Goal: Task Accomplishment & Management: Manage account settings

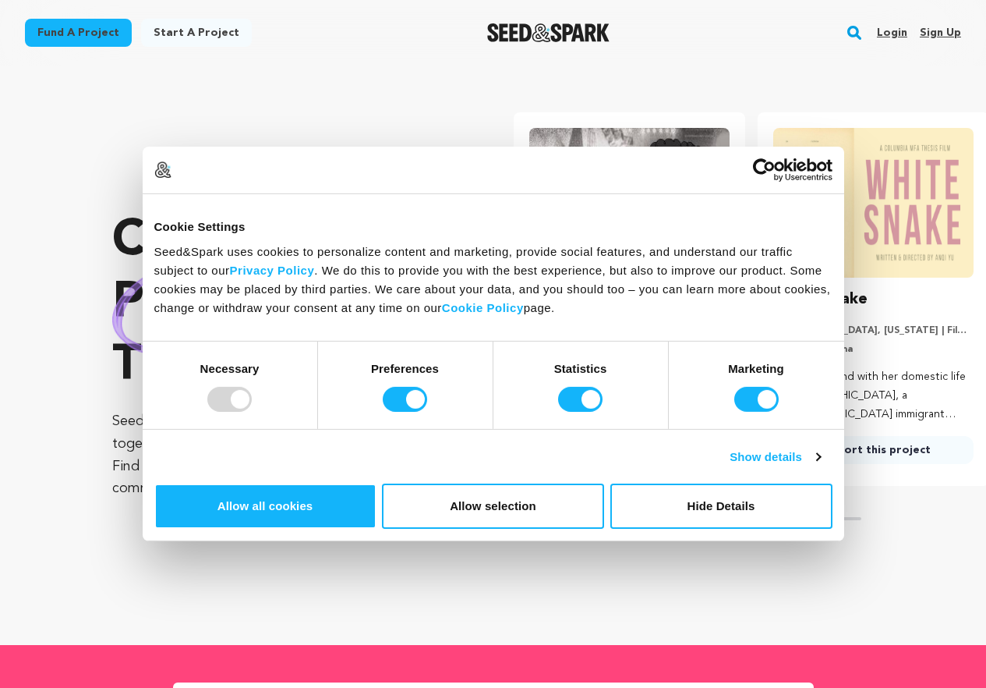
click at [927, 37] on link "Sign up" at bounding box center [940, 32] width 41 height 25
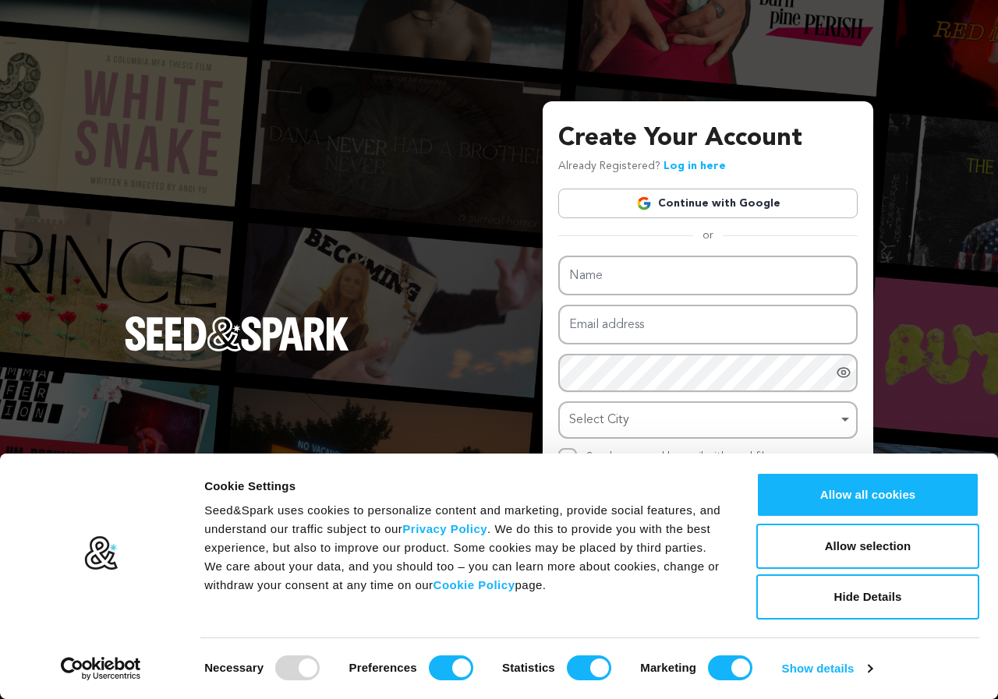
click at [647, 263] on input "Name" at bounding box center [707, 276] width 299 height 40
type input "Deepnap Softech"
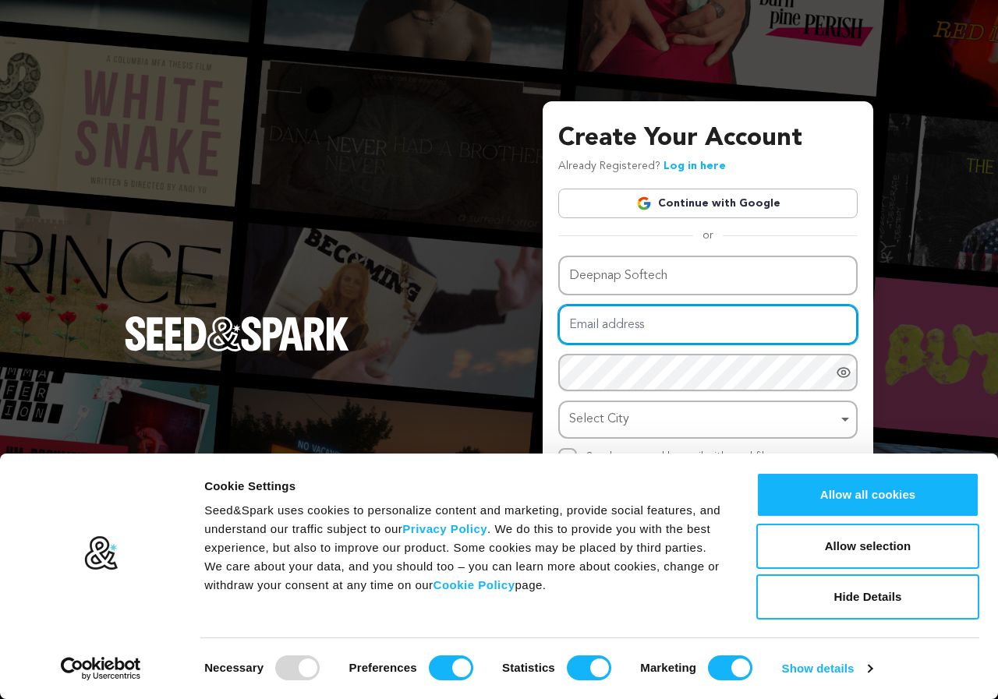
click at [644, 316] on input "Email address" at bounding box center [707, 325] width 299 height 40
type input "[EMAIL_ADDRESS][DOMAIN_NAME]"
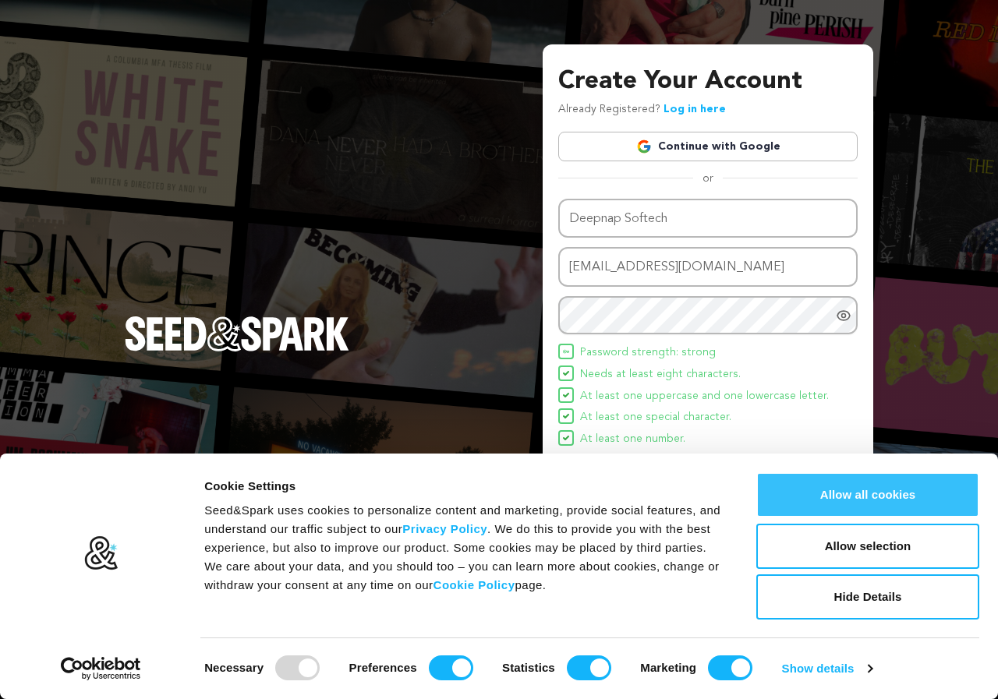
click at [881, 486] on button "Allow all cookies" at bounding box center [867, 494] width 223 height 45
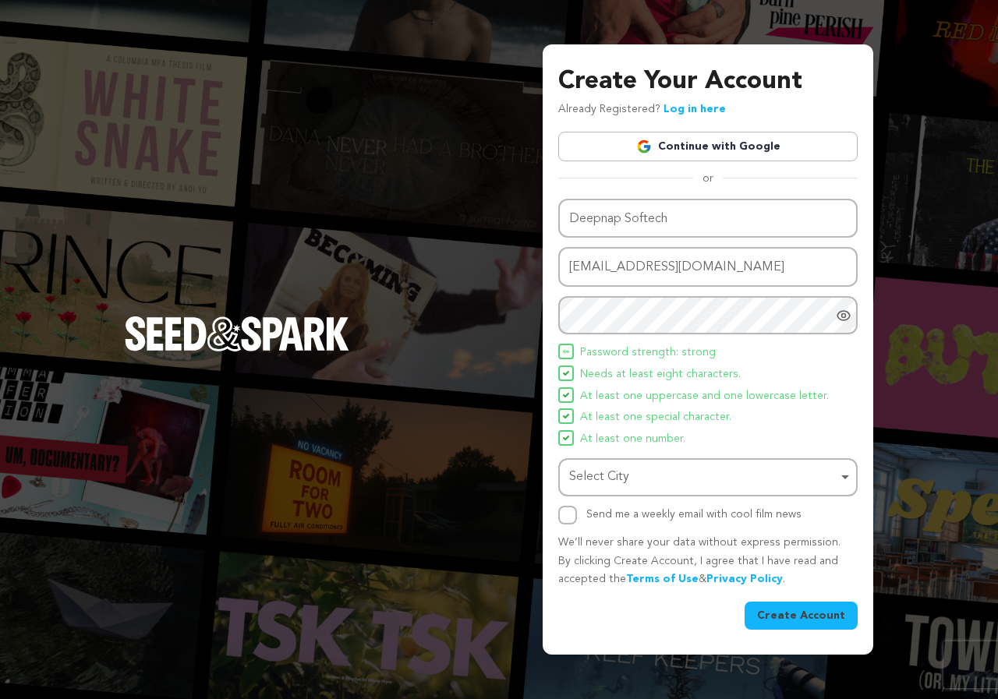
click at [660, 483] on div "Select City Remove item" at bounding box center [703, 477] width 268 height 23
click at [621, 515] on input "Select City" at bounding box center [708, 521] width 296 height 35
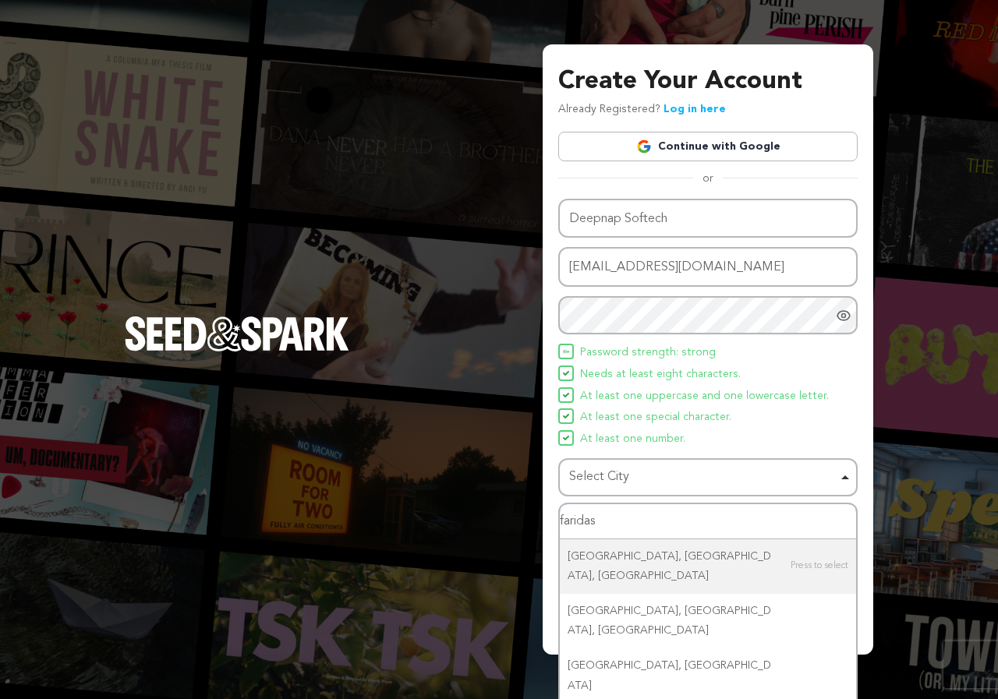
type input "farida"
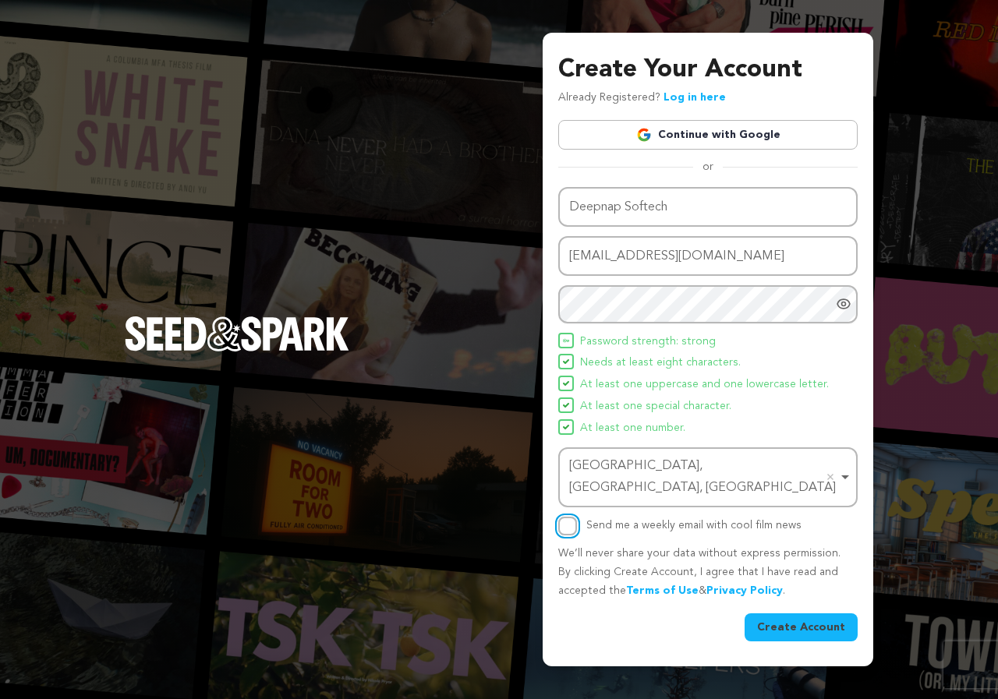
click at [567, 520] on input "Send me a weekly email with cool film news" at bounding box center [567, 526] width 19 height 19
checkbox input "false"
click at [795, 622] on button "Create Account" at bounding box center [800, 628] width 113 height 28
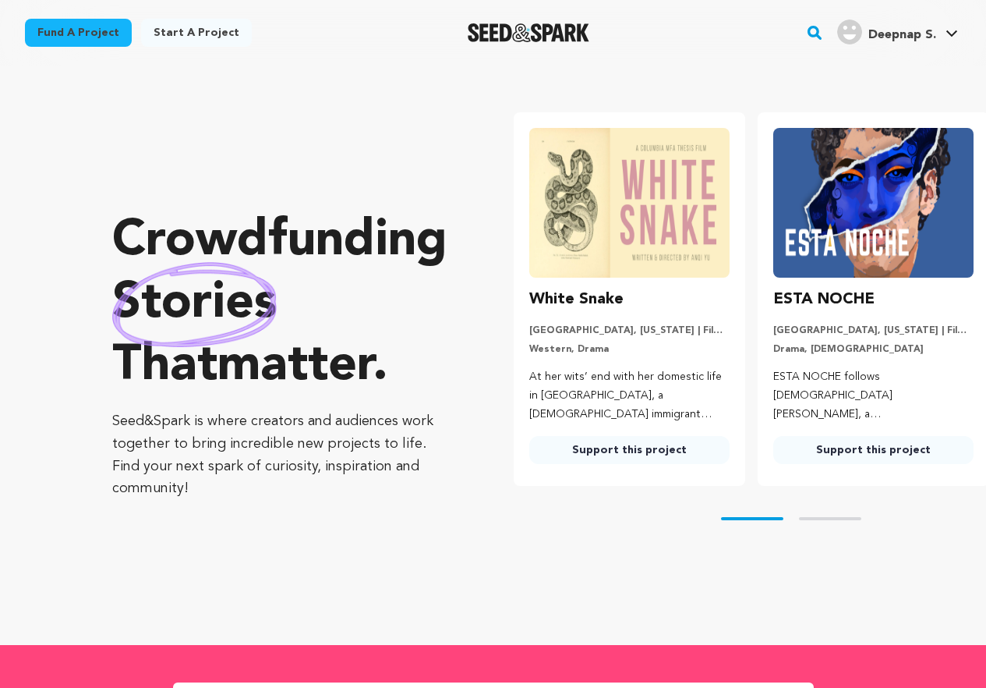
click at [902, 30] on span "Deepnap S." at bounding box center [902, 35] width 68 height 12
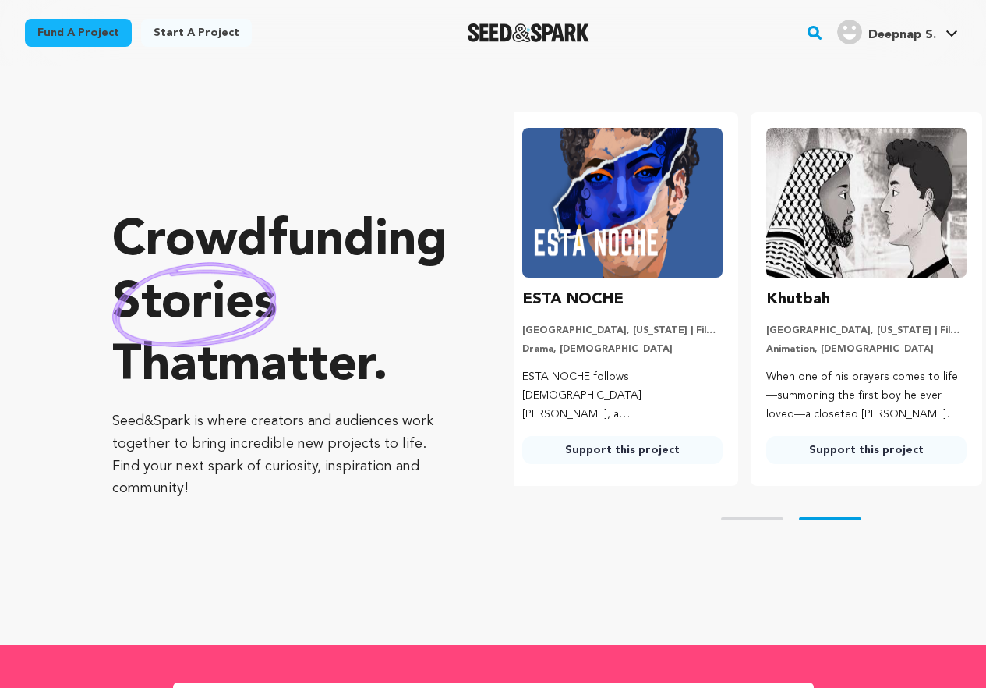
scroll to position [0, 256]
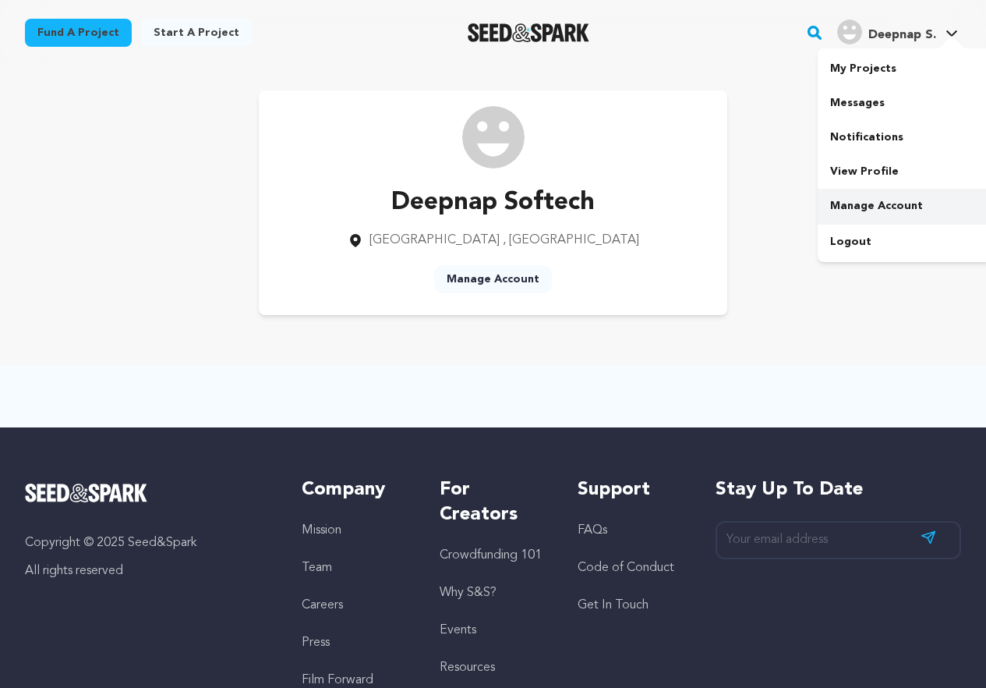
click at [868, 202] on link "Manage Account" at bounding box center [905, 206] width 175 height 34
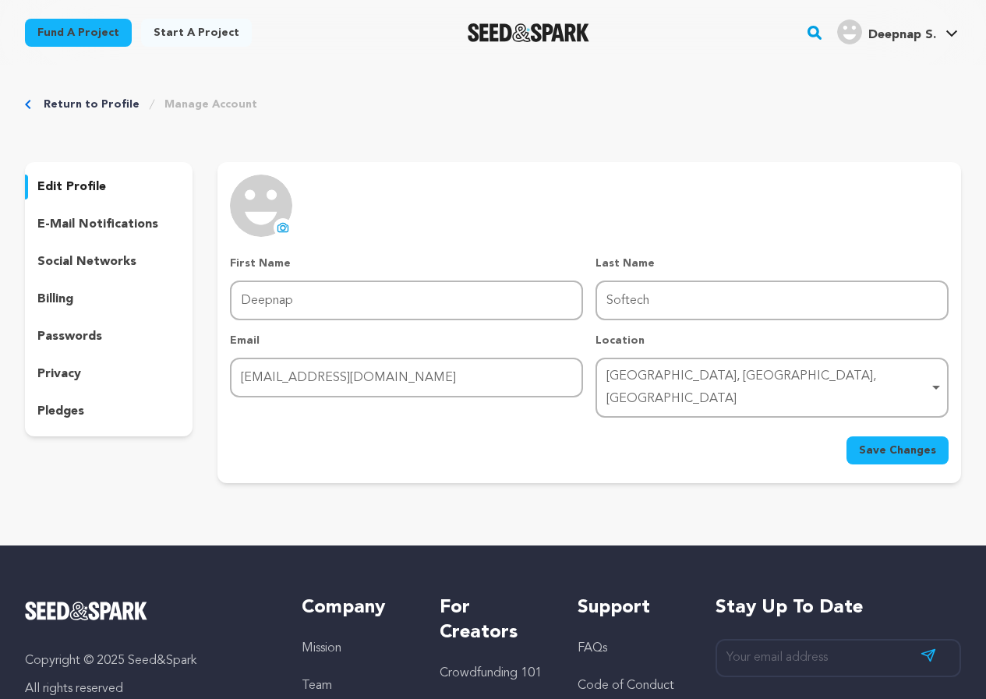
click at [269, 213] on img at bounding box center [261, 206] width 62 height 62
click at [279, 224] on icon at bounding box center [283, 227] width 12 height 12
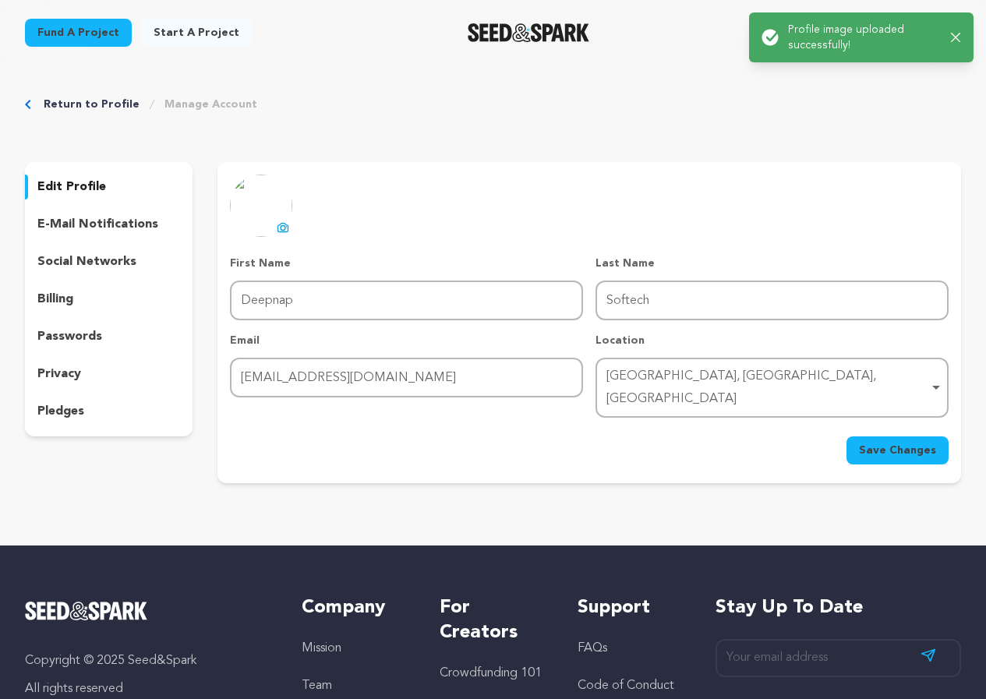
click at [101, 252] on div "social networks" at bounding box center [109, 261] width 168 height 25
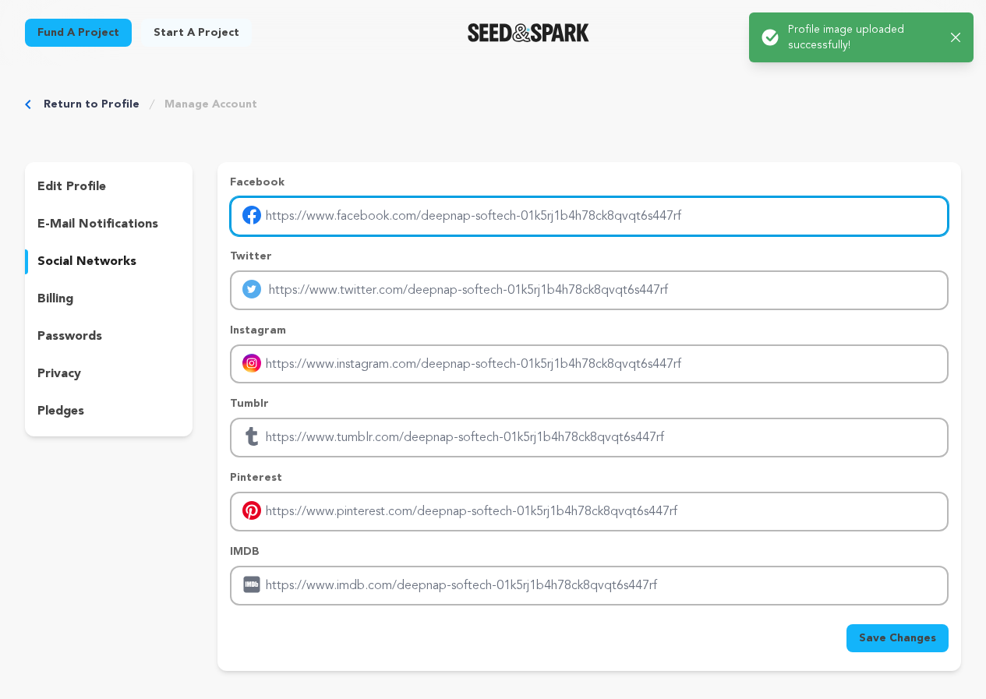
click at [351, 228] on input "Enter facebook profile link" at bounding box center [589, 216] width 719 height 40
type input "[URL][DOMAIN_NAME]"
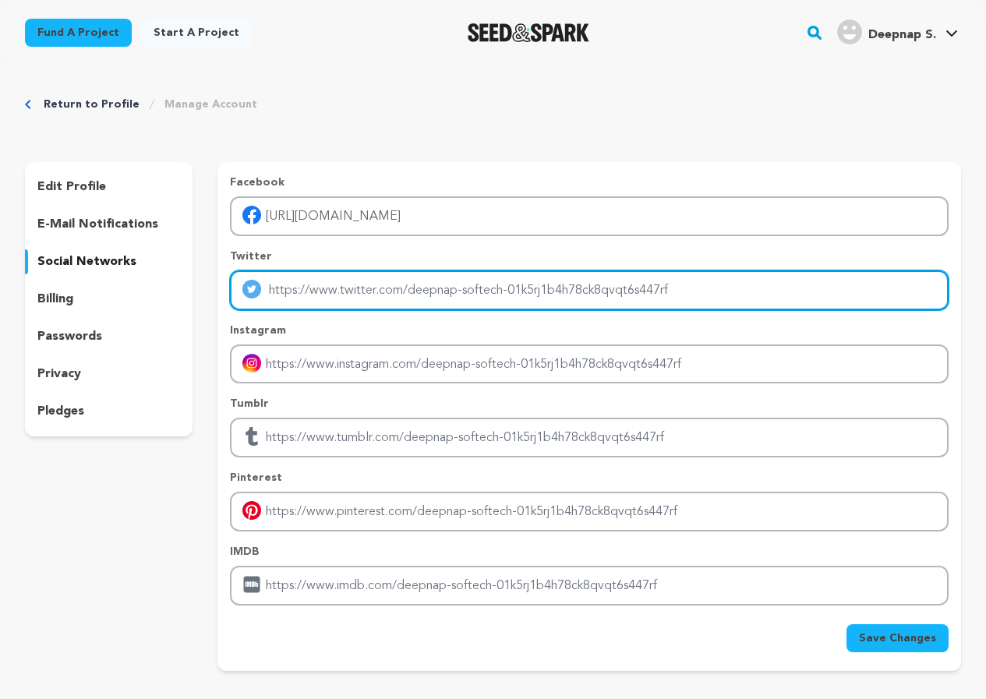
click at [348, 293] on input "Enter twitter profile link" at bounding box center [589, 291] width 719 height 40
type input "https://x.com/deepnapsoftech"
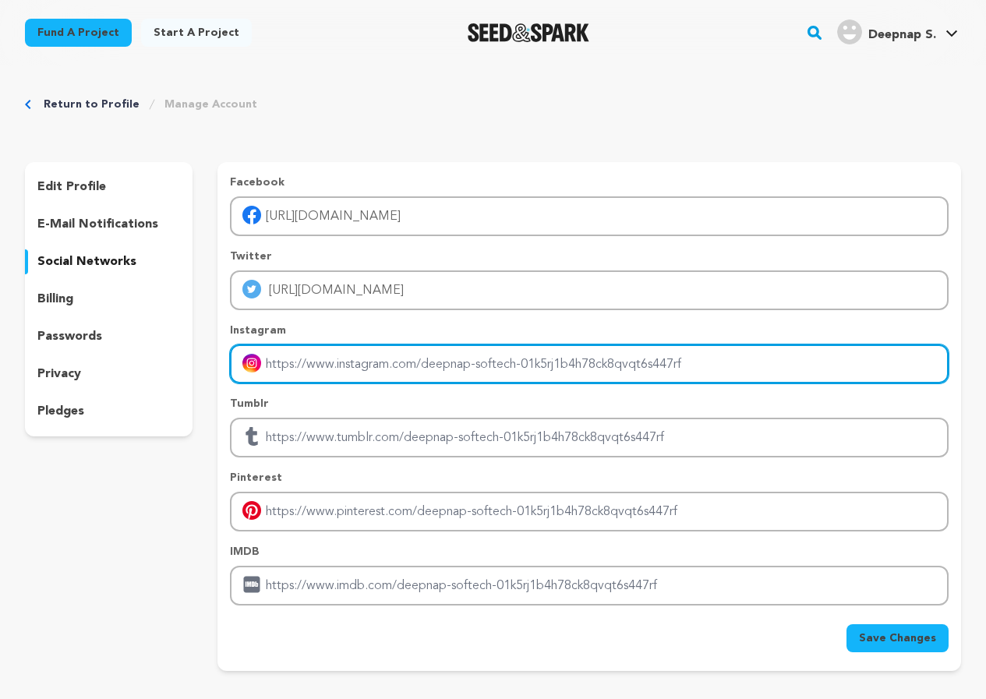
click at [352, 366] on input "Enter instagram handle link" at bounding box center [589, 365] width 719 height 40
type input "https://www.instagram.com/deepnapsoftech/"
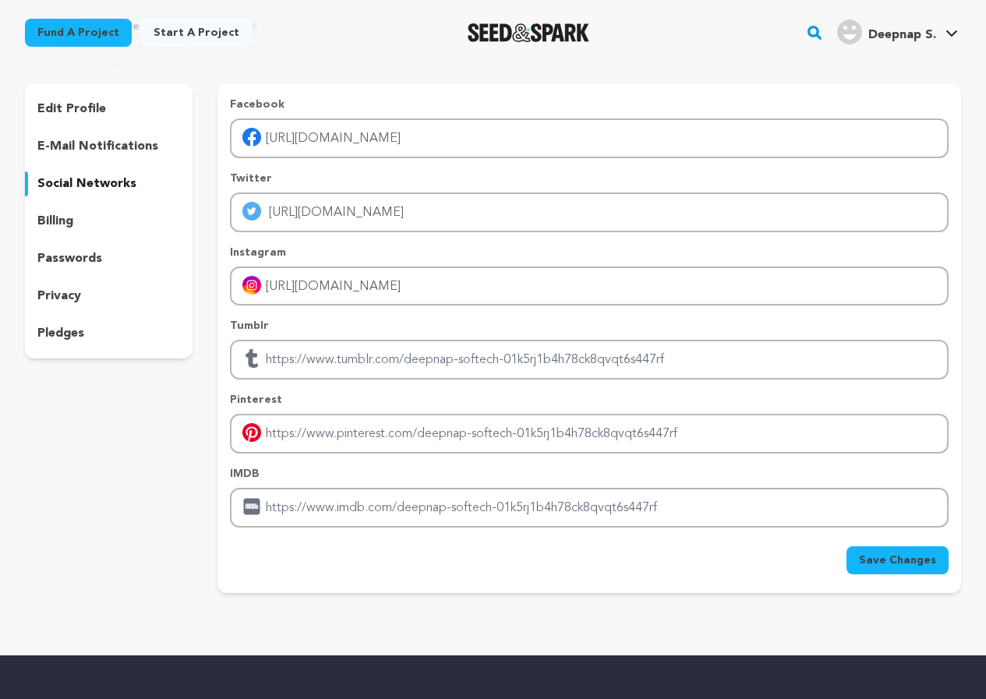
click at [912, 564] on span "Save Changes" at bounding box center [897, 561] width 77 height 16
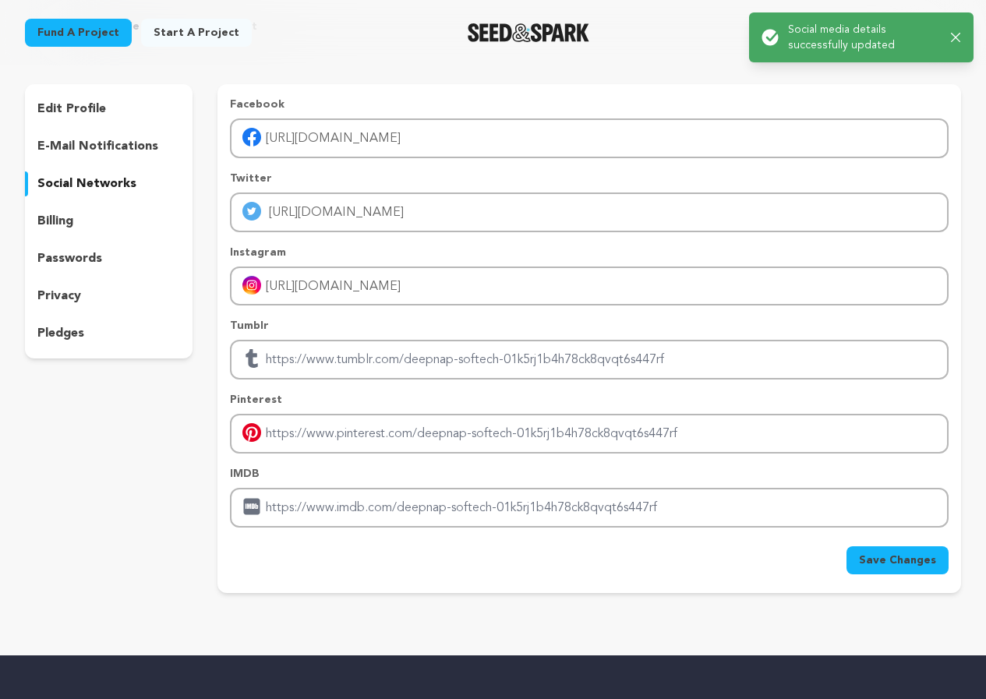
click at [80, 118] on p "edit profile" at bounding box center [71, 109] width 69 height 19
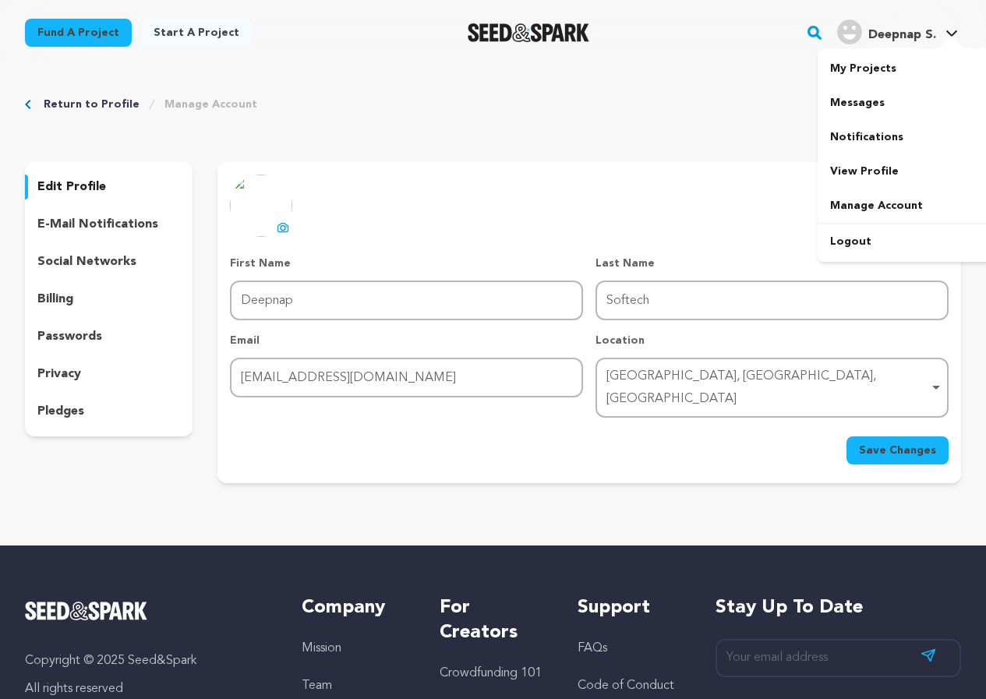
click at [907, 39] on span "Deepnap S." at bounding box center [902, 35] width 68 height 12
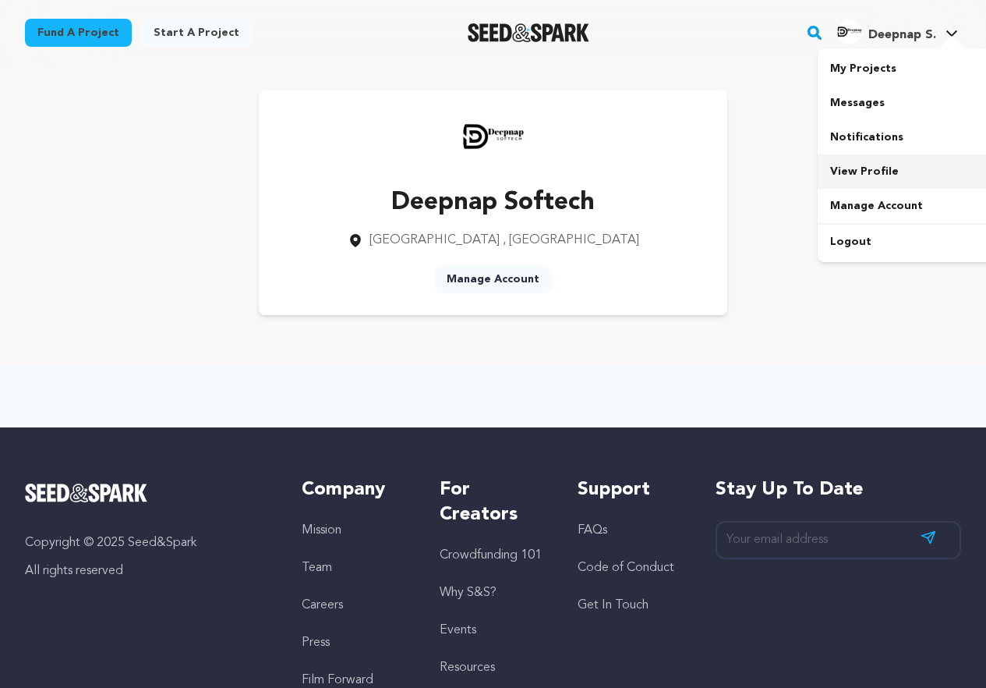
click at [870, 174] on link "View Profile" at bounding box center [905, 171] width 175 height 34
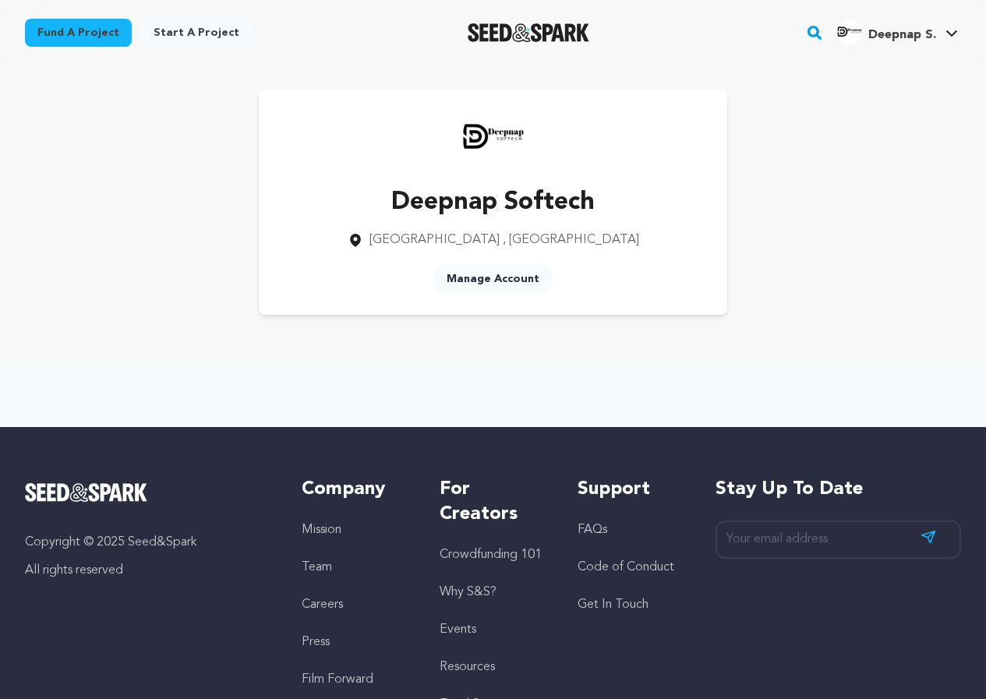
click at [176, 34] on link "Start a project" at bounding box center [196, 33] width 111 height 28
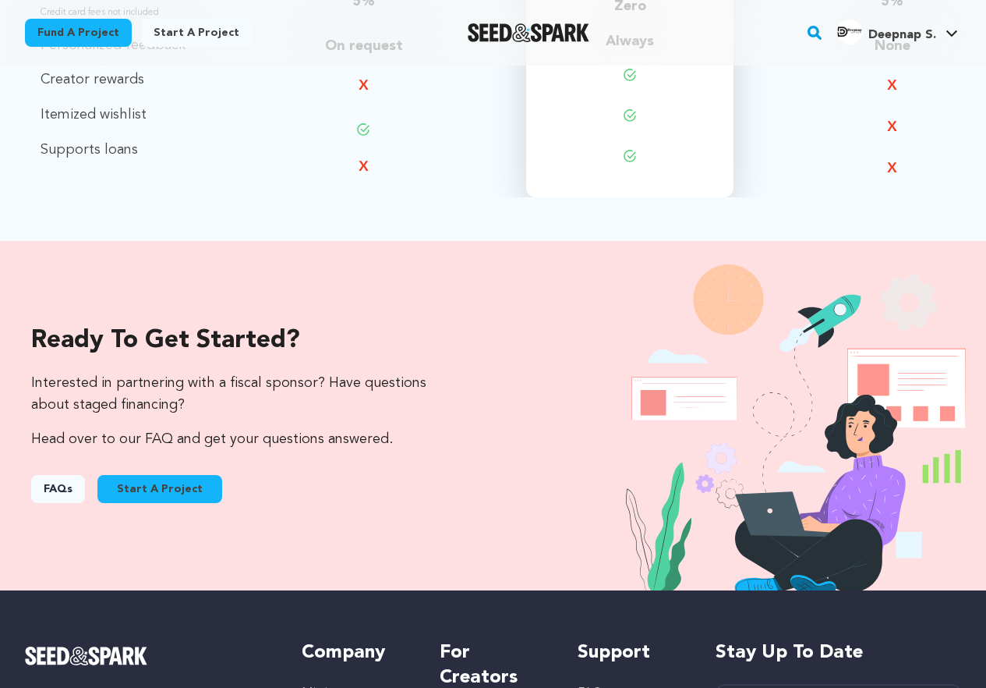
scroll to position [1403, 0]
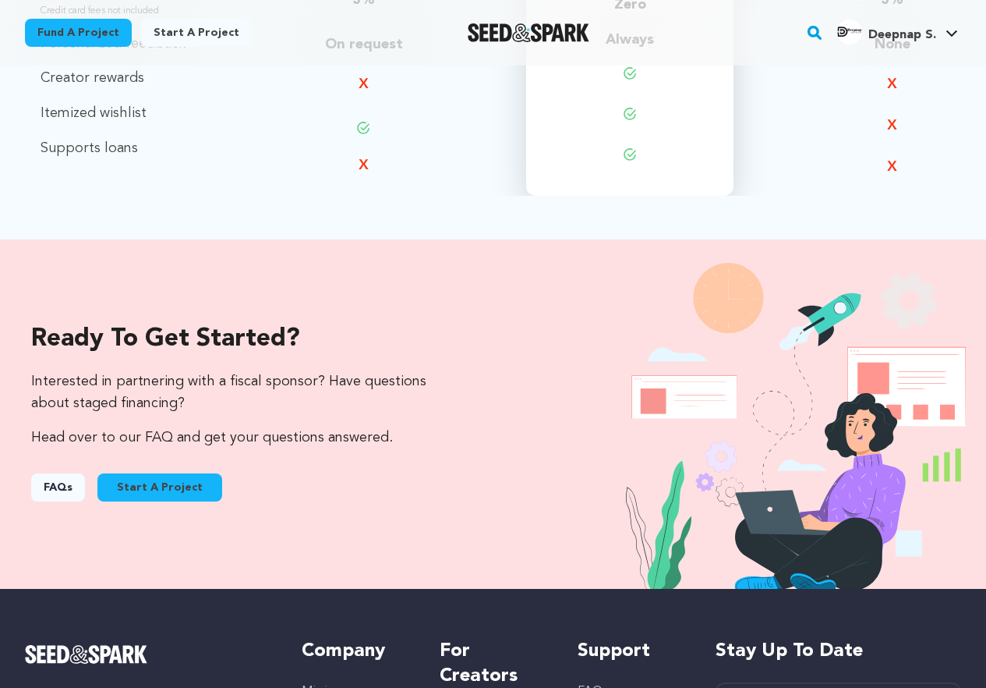
click at [167, 473] on button "Start A Project" at bounding box center [159, 487] width 125 height 28
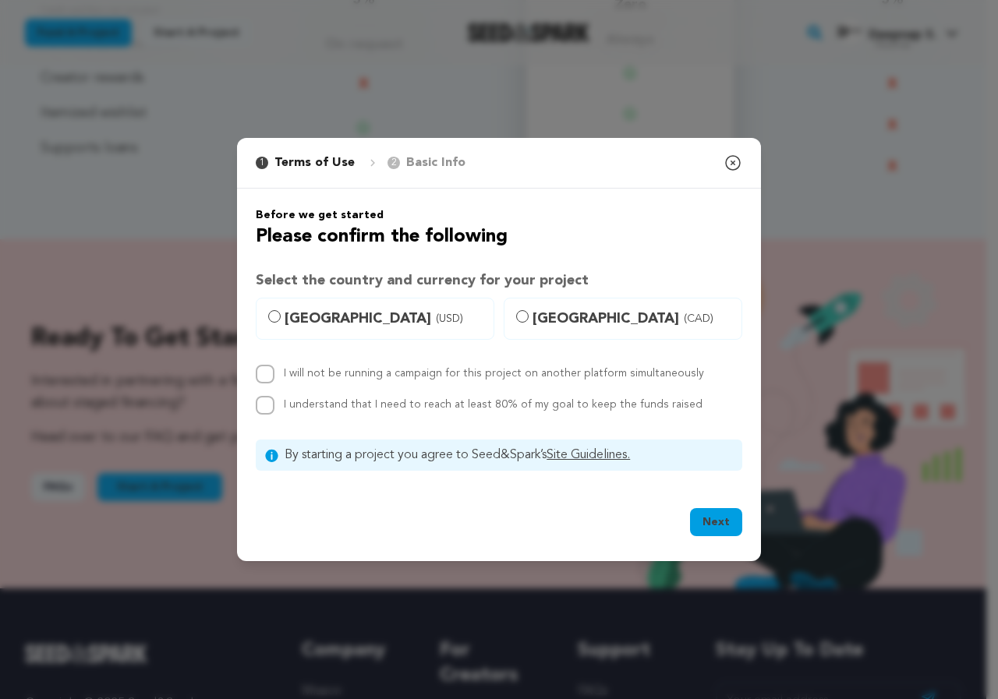
click at [738, 168] on icon "button" at bounding box center [732, 163] width 19 height 19
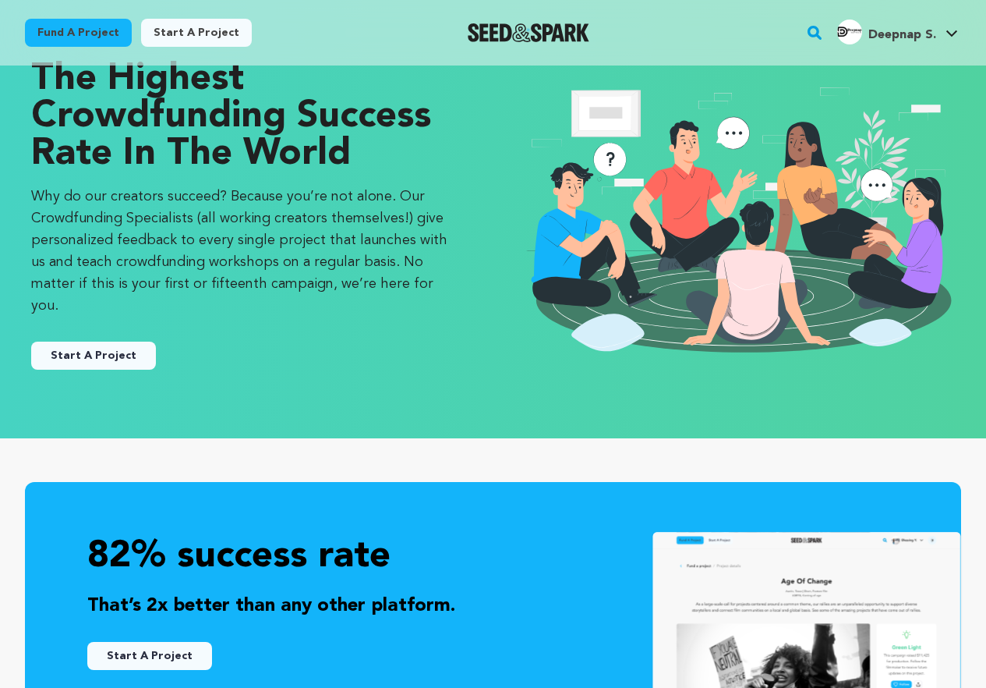
scroll to position [0, 0]
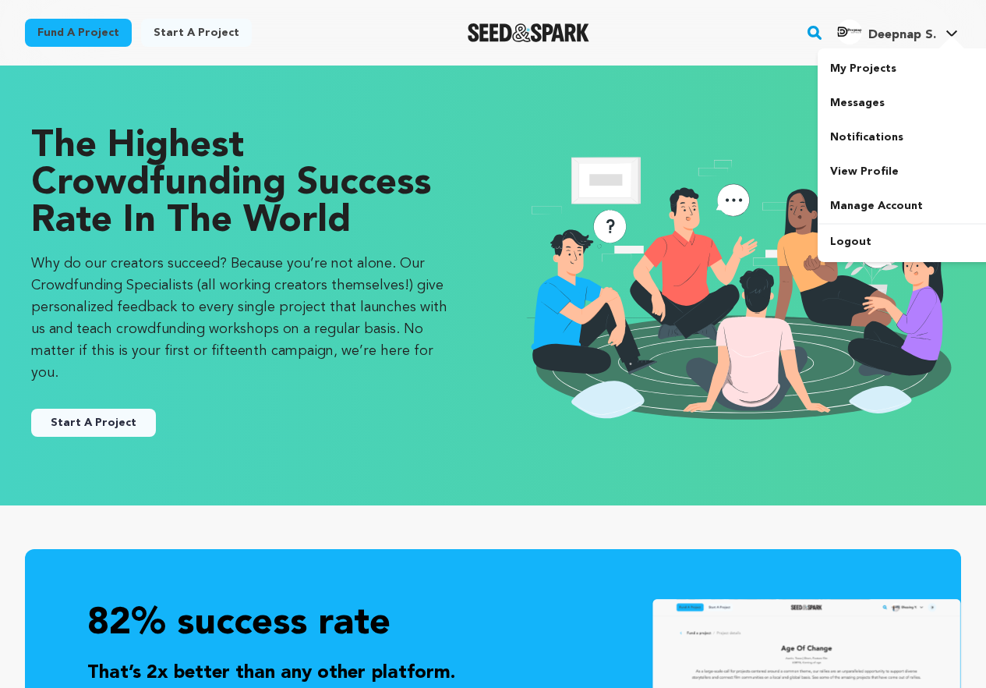
click at [921, 29] on span "Deepnap S." at bounding box center [902, 35] width 68 height 12
